Goal: Obtain resource: Obtain resource

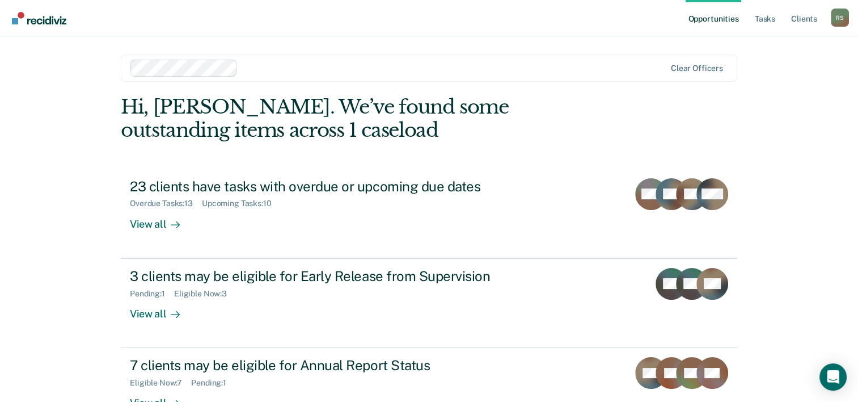
scroll to position [35, 0]
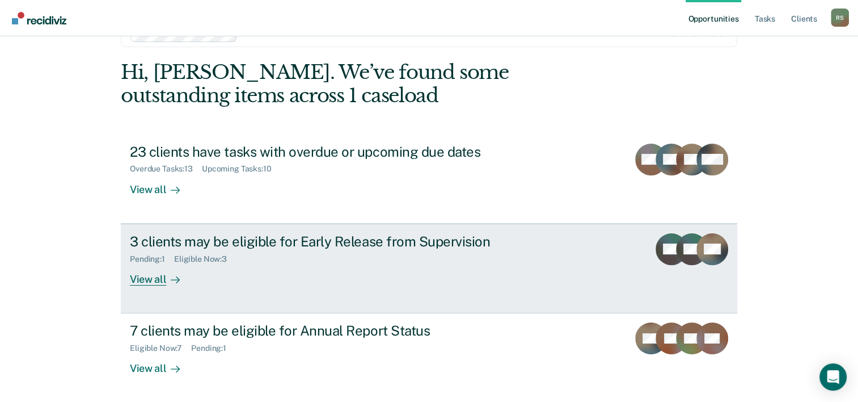
click at [196, 240] on div "3 clients may be eligible for Early Release from Supervision" at bounding box center [329, 241] width 398 height 16
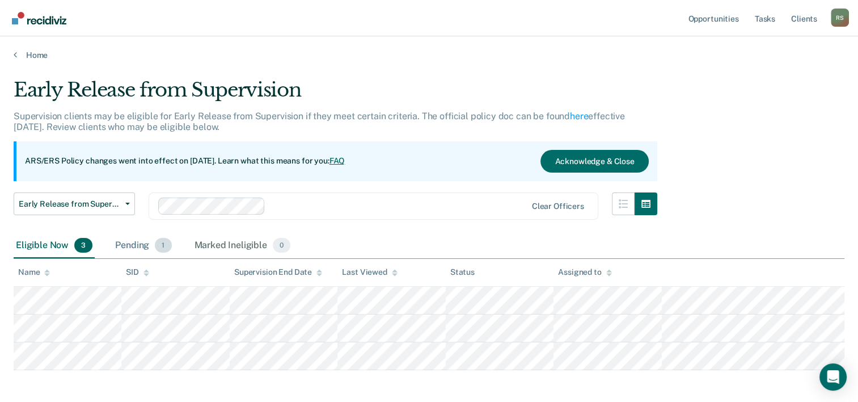
click at [166, 244] on span "1" at bounding box center [163, 245] width 16 height 15
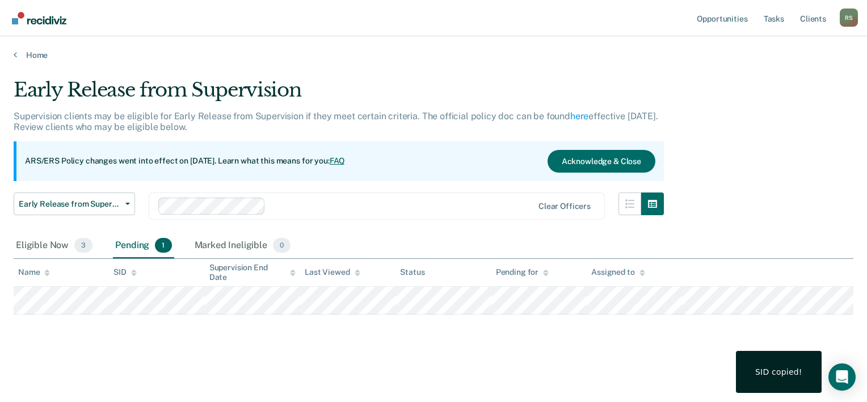
click at [274, 347] on div "Early Release from Supervision Supervision clients may be eligible for Early Re…" at bounding box center [433, 215] width 839 height 274
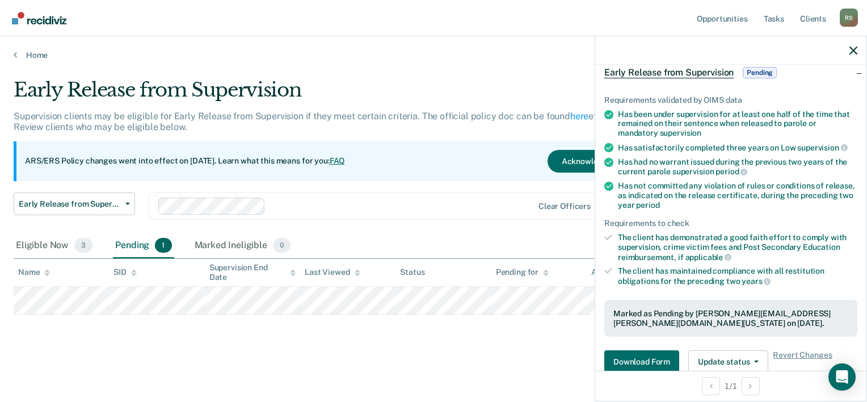
scroll to position [113, 0]
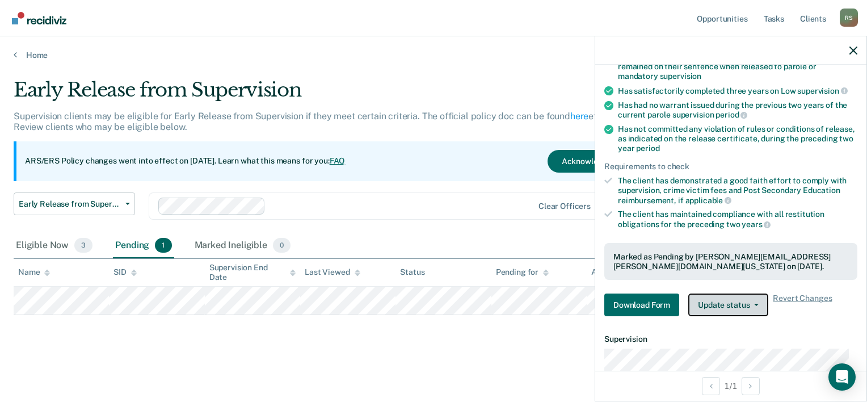
click at [760, 306] on button "Update status" at bounding box center [728, 304] width 80 height 23
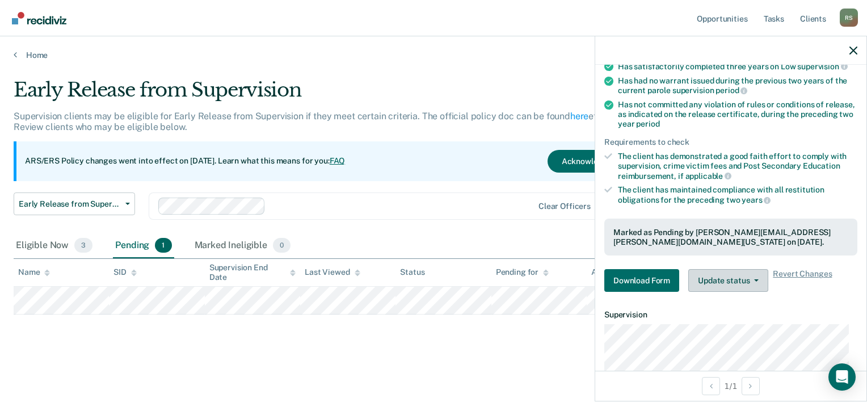
scroll to position [150, 0]
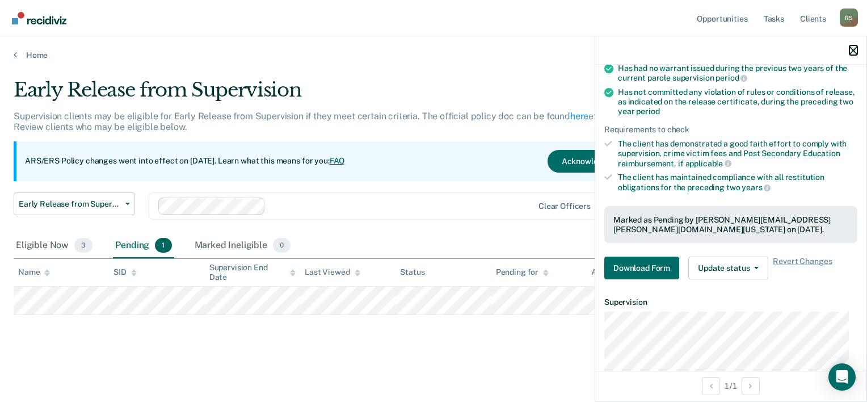
click at [855, 50] on icon "button" at bounding box center [853, 51] width 8 height 8
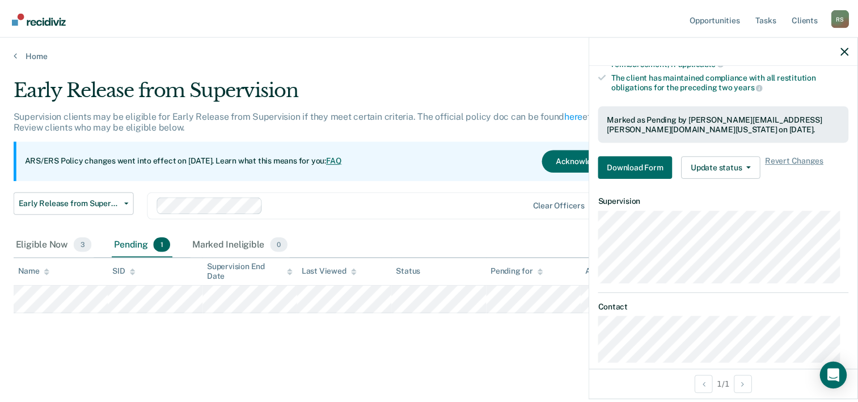
scroll to position [263, 0]
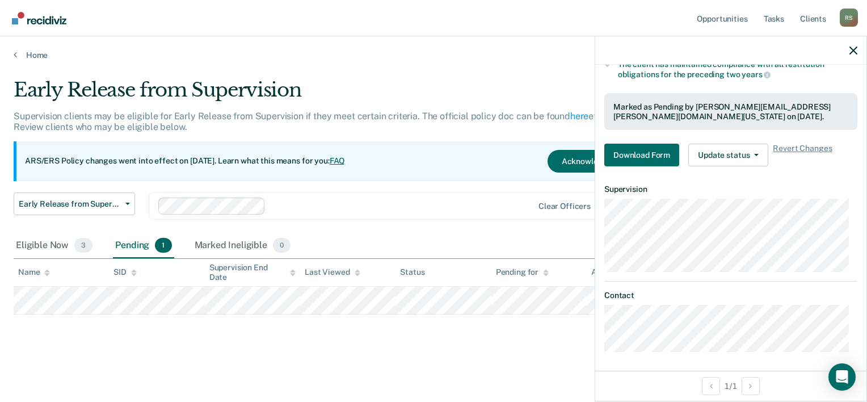
click at [12, 52] on div "Home" at bounding box center [433, 48] width 867 height 24
click at [16, 52] on icon at bounding box center [15, 54] width 3 height 9
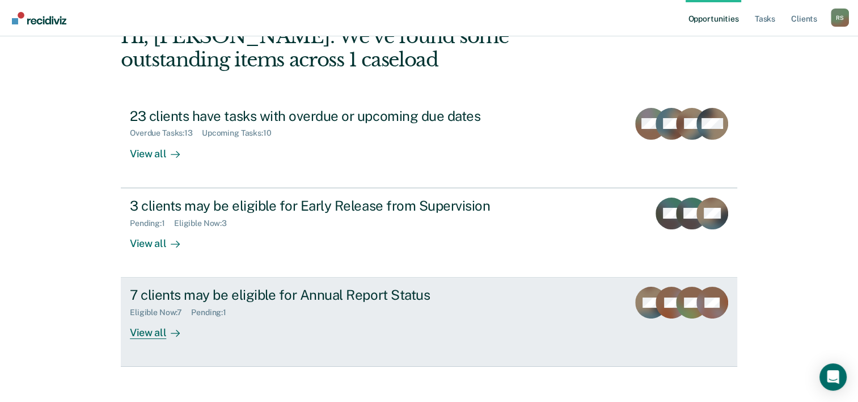
scroll to position [80, 0]
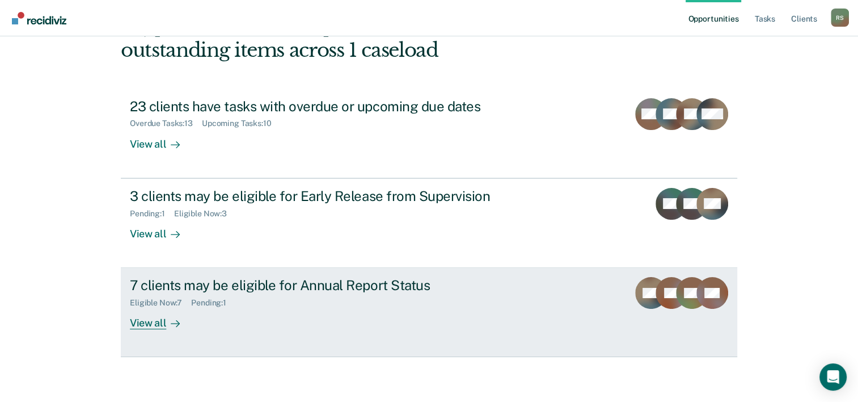
click at [193, 286] on div "7 clients may be eligible for Annual Report Status" at bounding box center [329, 285] width 398 height 16
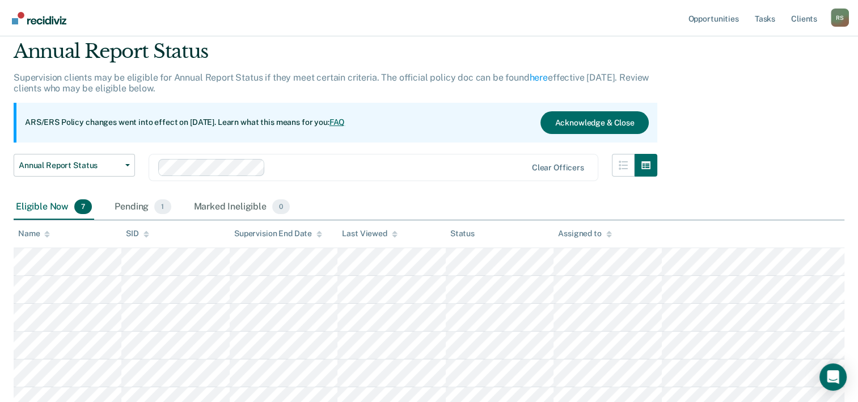
scroll to position [57, 0]
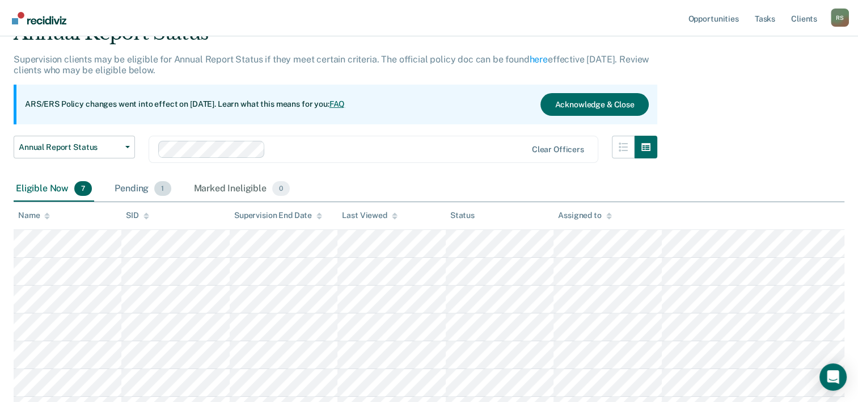
click at [130, 189] on div "Pending 1" at bounding box center [142, 188] width 61 height 25
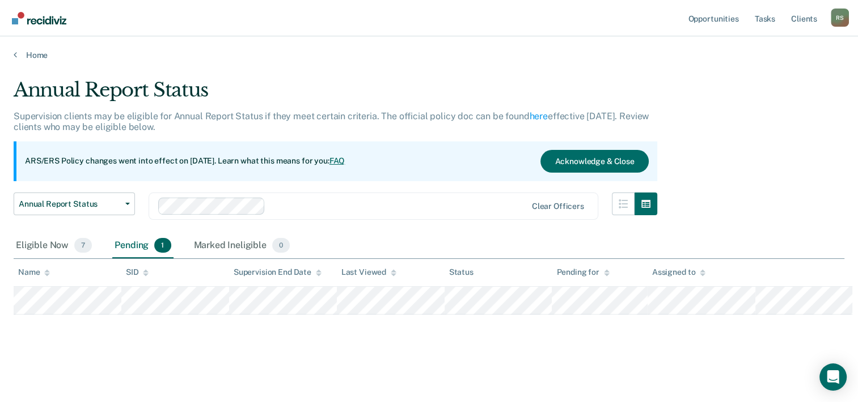
scroll to position [0, 0]
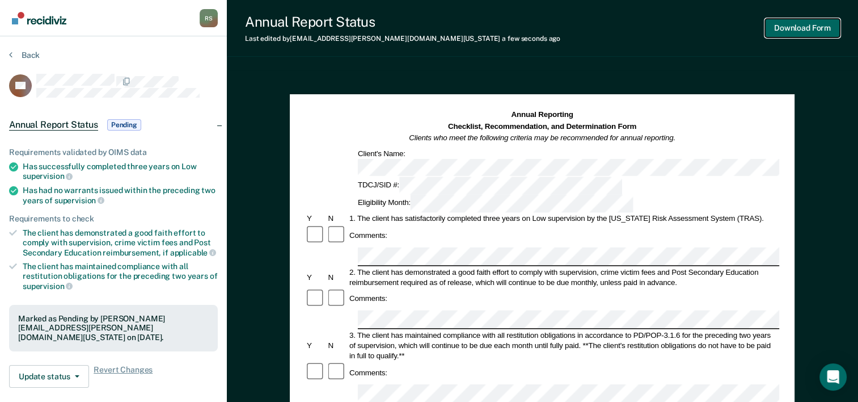
click at [826, 25] on button "Download Form" at bounding box center [802, 28] width 75 height 19
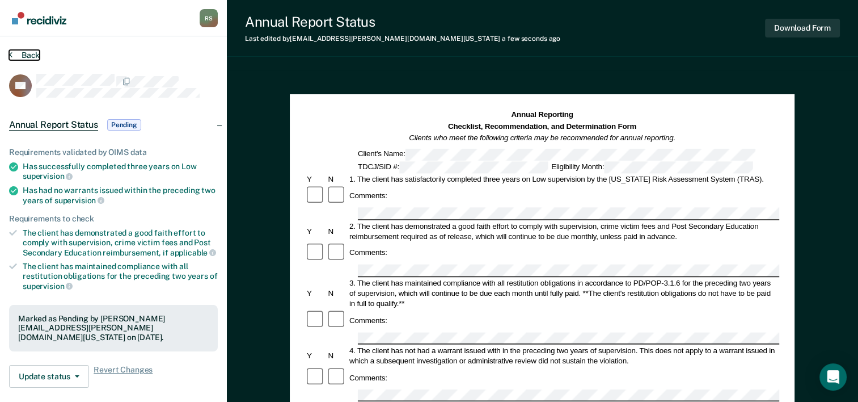
click at [22, 54] on button "Back" at bounding box center [24, 55] width 31 height 10
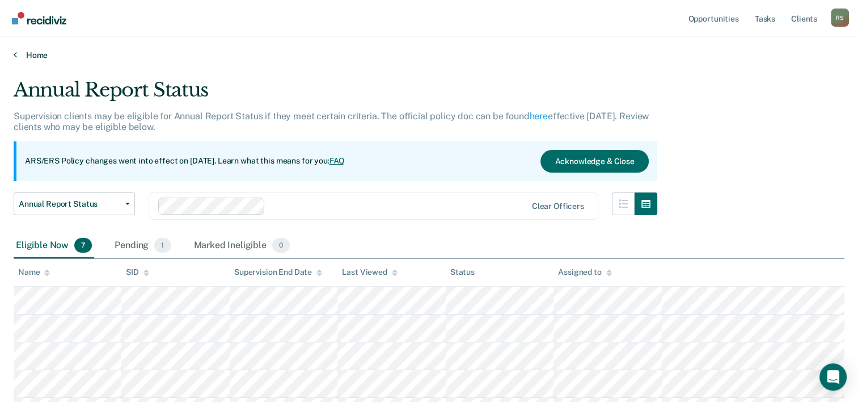
click at [19, 54] on link "Home" at bounding box center [429, 55] width 831 height 10
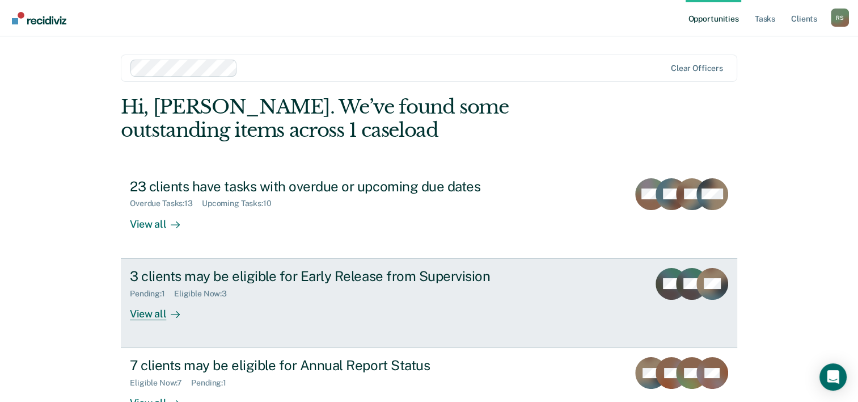
click at [170, 279] on div "3 clients may be eligible for Early Release from Supervision" at bounding box center [329, 276] width 398 height 16
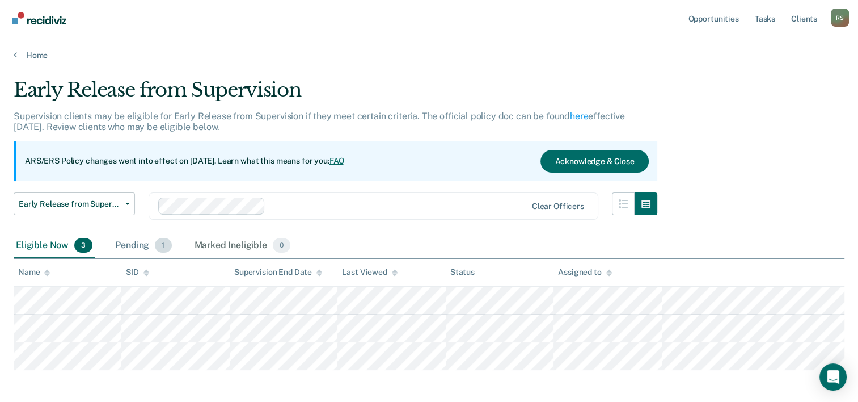
click at [141, 241] on div "Pending 1" at bounding box center [143, 245] width 61 height 25
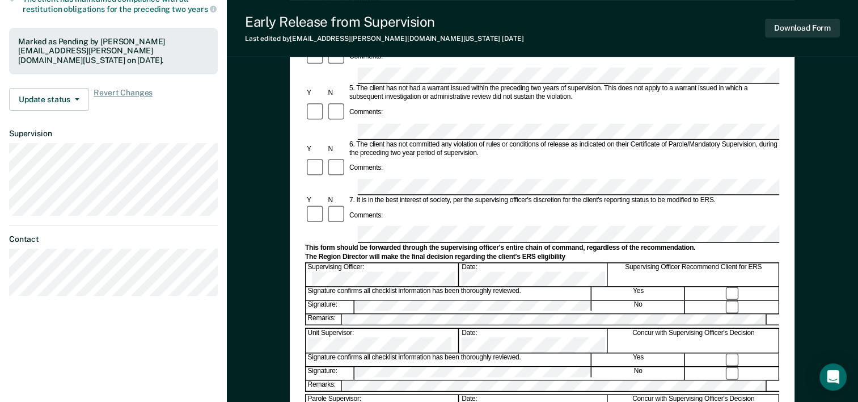
scroll to position [340, 0]
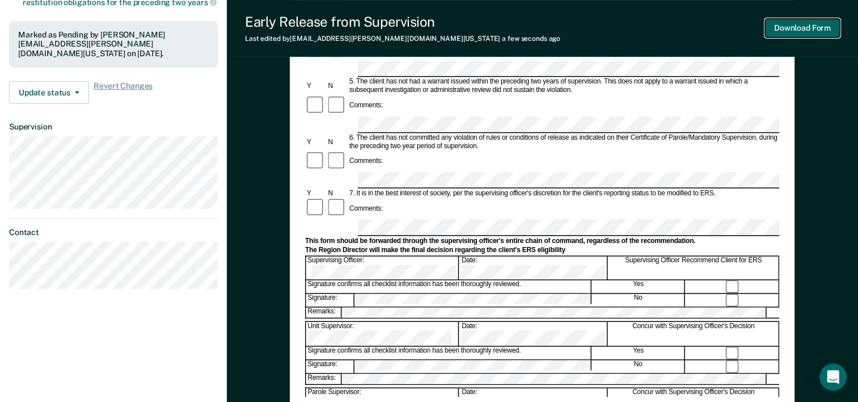
click at [787, 26] on button "Download Form" at bounding box center [802, 28] width 75 height 19
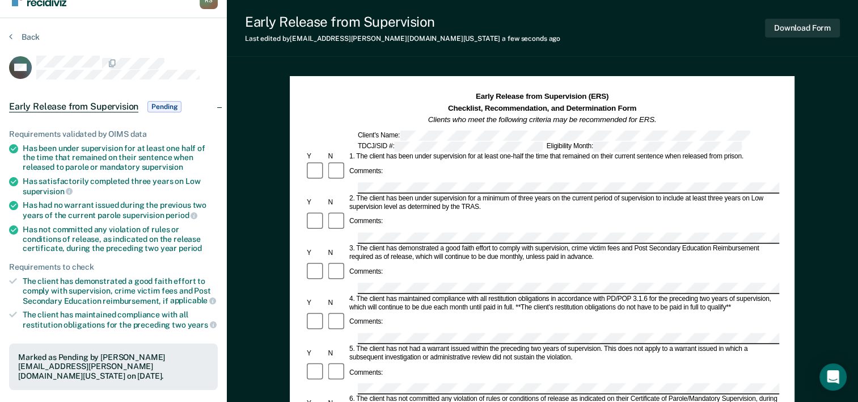
scroll to position [0, 0]
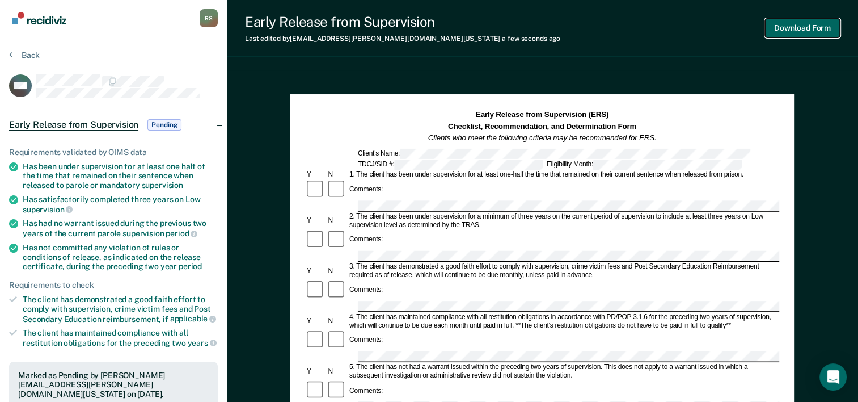
click at [830, 28] on button "Download Form" at bounding box center [802, 28] width 75 height 19
